Goal: Find specific page/section: Find specific page/section

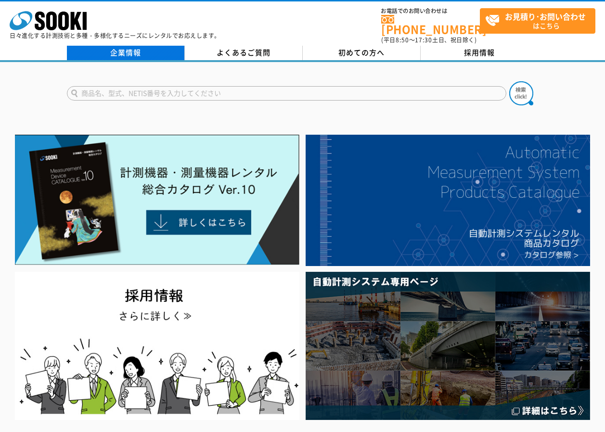
click at [131, 51] on link "企業情報" at bounding box center [126, 53] width 118 height 14
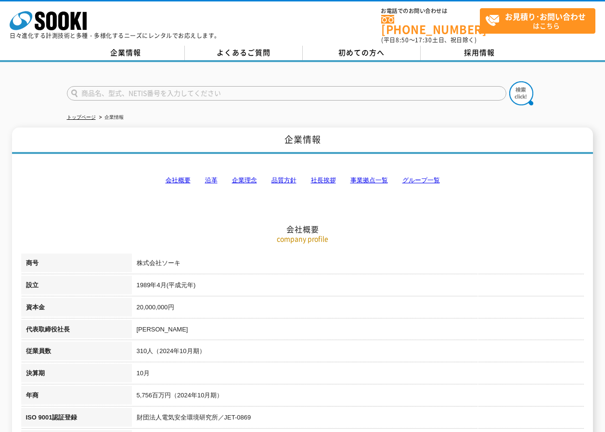
scroll to position [193, 0]
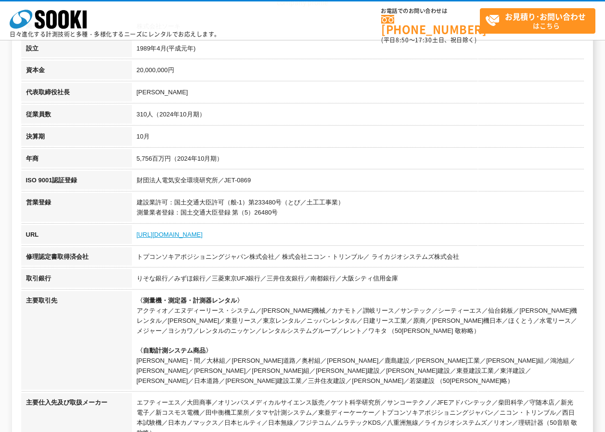
click at [173, 232] on link "[URL][DOMAIN_NAME]" at bounding box center [170, 234] width 66 height 7
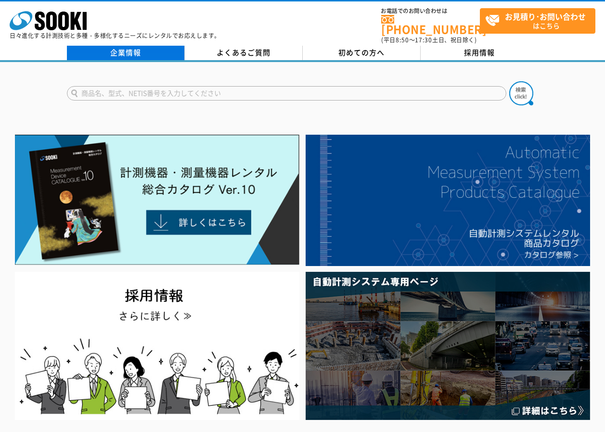
click at [92, 48] on link "企業情報" at bounding box center [126, 53] width 118 height 14
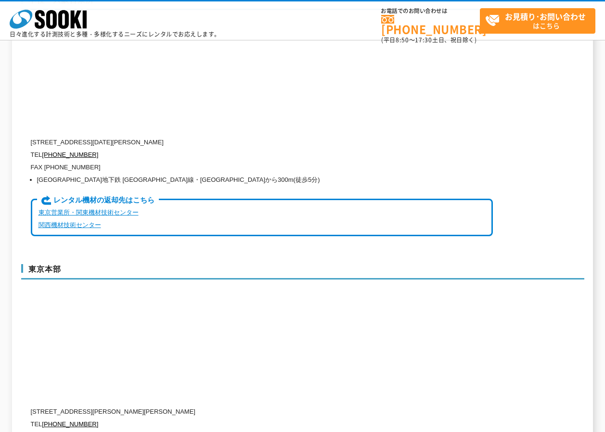
scroll to position [2504, 0]
